Goal: Navigation & Orientation: Find specific page/section

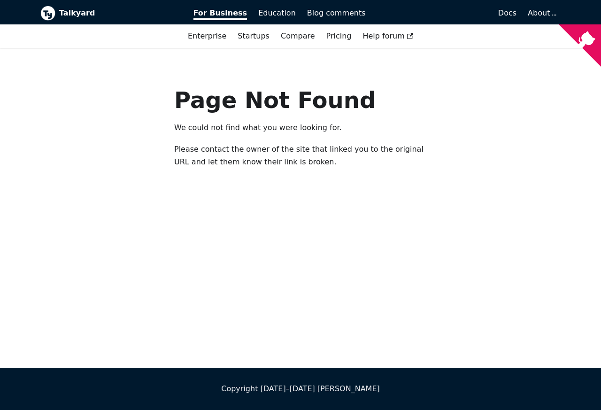
click at [257, 189] on div "Page Not Found We could not find what you were looking for. Please contact the …" at bounding box center [300, 207] width 601 height 319
